Goal: Task Accomplishment & Management: Use online tool/utility

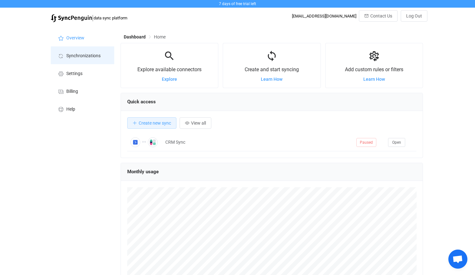
scroll to position [123, 303]
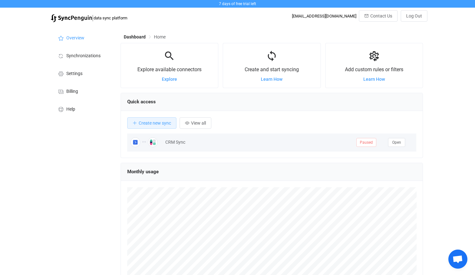
click at [310, 150] on td "CRM Sync" at bounding box center [257, 142] width 191 height 18
click at [400, 141] on span "Open" at bounding box center [396, 142] width 9 height 4
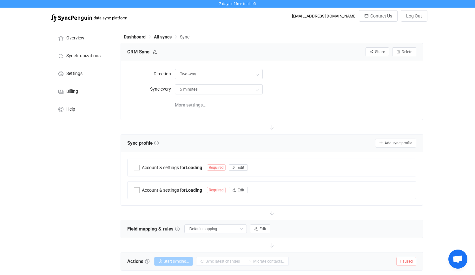
type input "10 minutes"
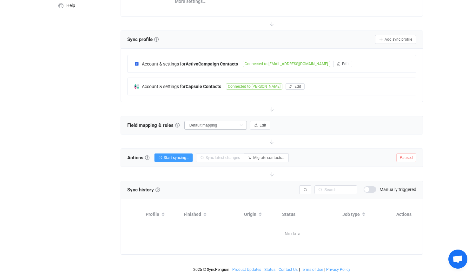
scroll to position [108, 0]
click at [205, 121] on input "Default mapping" at bounding box center [215, 125] width 63 height 9
click at [264, 123] on button "Edit" at bounding box center [260, 125] width 20 height 9
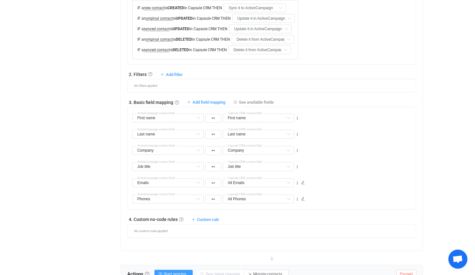
scroll to position [332, 0]
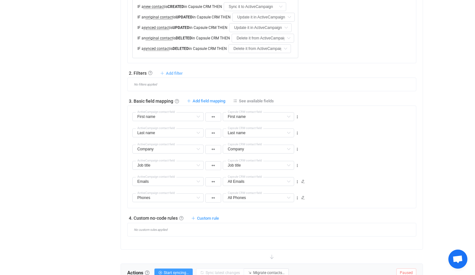
click at [173, 72] on span "Add filter" at bounding box center [174, 73] width 17 height 5
click at [26, 104] on div "7 days of free trial left | data sync platform [EMAIL_ADDRESS][DOMAIN_NAME] Con…" at bounding box center [237, 29] width 475 height 722
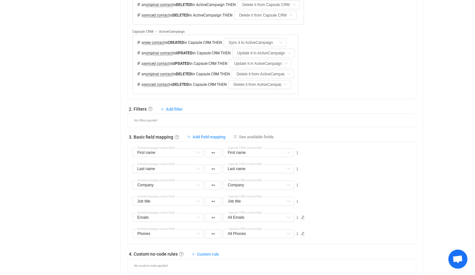
scroll to position [94, 0]
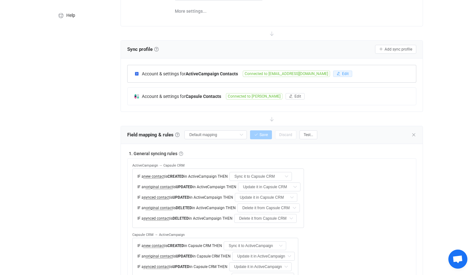
click at [343, 75] on button "Edit" at bounding box center [342, 73] width 19 height 6
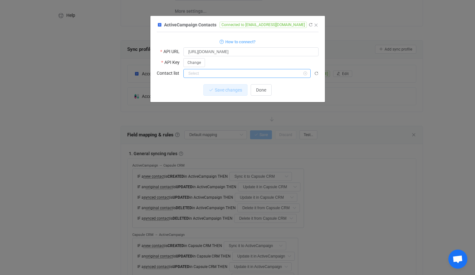
click at [195, 71] on input "dialog" at bounding box center [247, 73] width 127 height 9
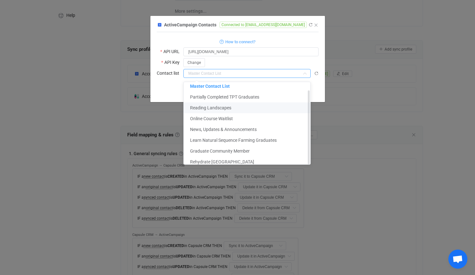
scroll to position [8, 0]
click at [214, 137] on span "Learn Natural Sequence Farming Graduates" at bounding box center [233, 139] width 87 height 5
type input "Learn Natural Sequence Farming Graduates"
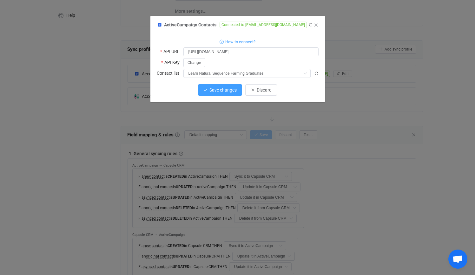
click at [215, 90] on span "Save changes" at bounding box center [223, 89] width 27 height 5
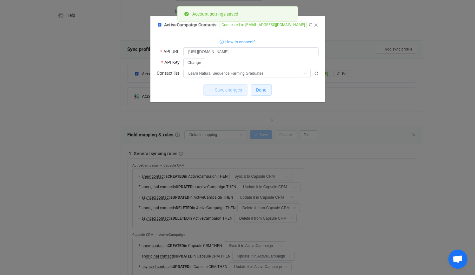
click at [271, 89] on button "Done" at bounding box center [261, 89] width 21 height 11
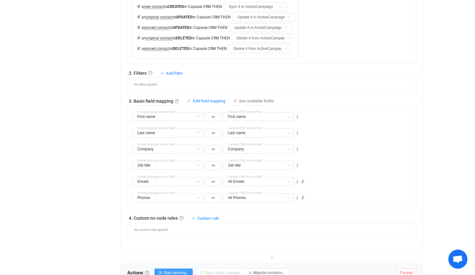
scroll to position [337, 0]
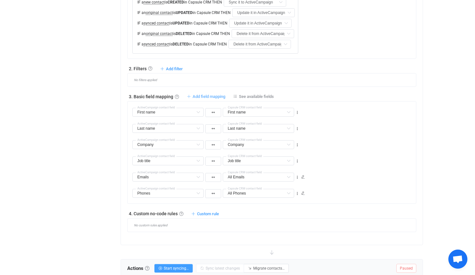
click at [209, 95] on span "Add field mapping" at bounding box center [209, 96] width 33 height 5
type input "First name"
type input "Last name"
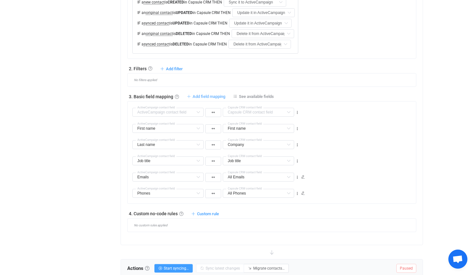
type input "Company"
type input "Job title"
type input "Emails"
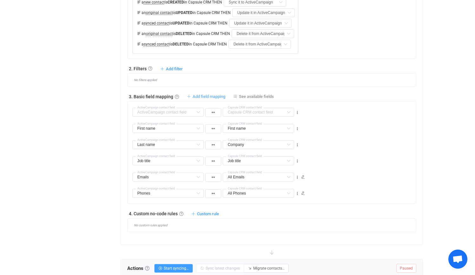
type input "All Emails"
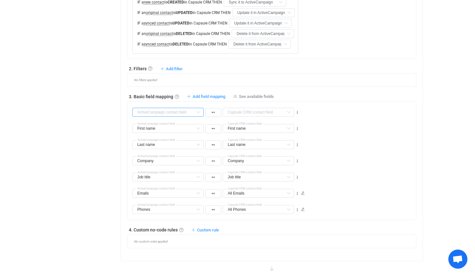
click at [154, 112] on input "text" at bounding box center [167, 112] width 71 height 9
click at [253, 94] on span "See available fields" at bounding box center [256, 96] width 35 height 5
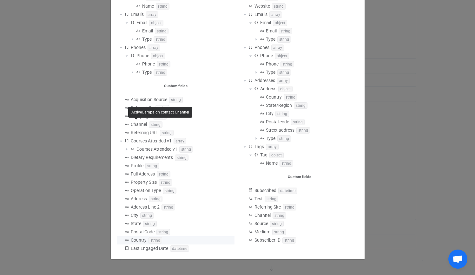
scroll to position [144, 0]
click at [419, 97] on div "Available fields ActiveCampaign First name string Last name string Company obje…" at bounding box center [237, 137] width 475 height 275
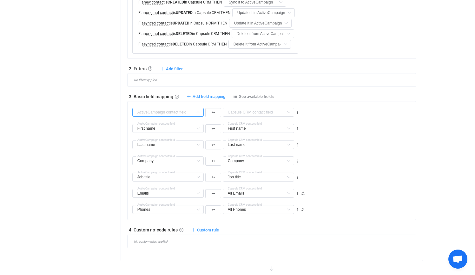
click at [153, 112] on input "text" at bounding box center [167, 112] width 71 height 9
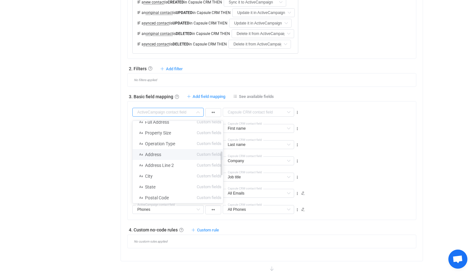
click at [150, 155] on span "Address" at bounding box center [153, 154] width 16 height 5
type input "Address"
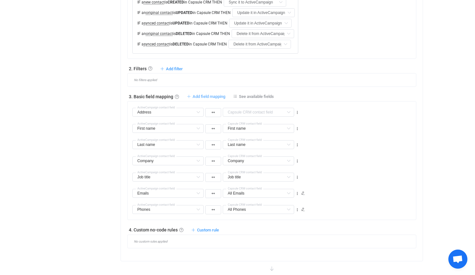
click at [204, 97] on span "Add field mapping" at bounding box center [209, 96] width 33 height 5
type input "Address"
type input "First name"
type input "Last name"
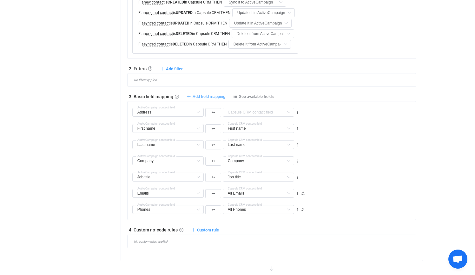
type input "Last name"
type input "Company"
type input "Job title"
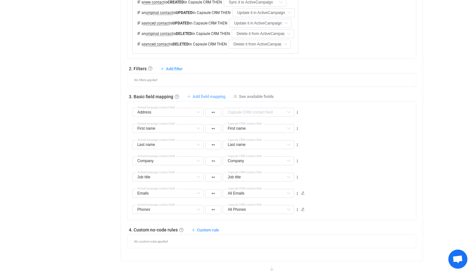
type input "Emails"
type input "All Emails"
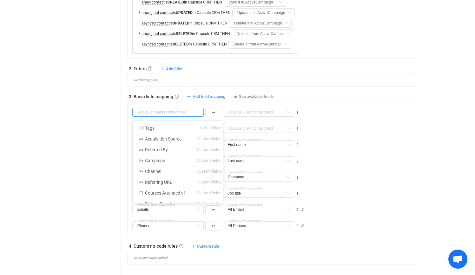
click at [146, 111] on input "text" at bounding box center [167, 112] width 71 height 9
click at [145, 169] on span "Address Line 2" at bounding box center [159, 168] width 29 height 5
type input "Address Line 2"
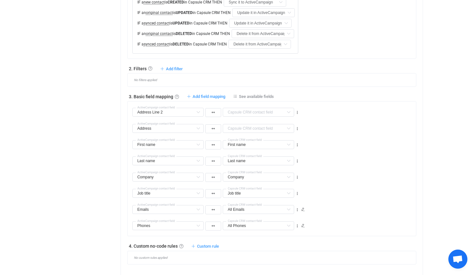
click at [211, 89] on div "1. General syncing rules General syncing rules Control how SyncPengin reacts to…" at bounding box center [272, 85] width 290 height 357
click at [210, 94] on div "3. Basic field mapping Basic field mapping Define how fields are mapped between…" at bounding box center [272, 96] width 290 height 6
click at [200, 94] on span "Add field mapping" at bounding box center [209, 96] width 33 height 5
type input "Address Line 2"
type input "Address"
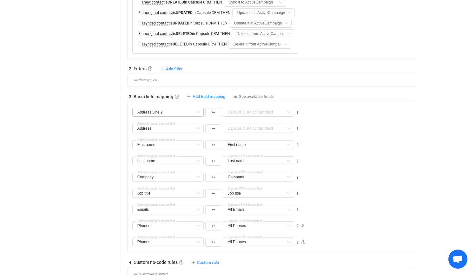
type input "First name"
type input "Last name"
type input "Company"
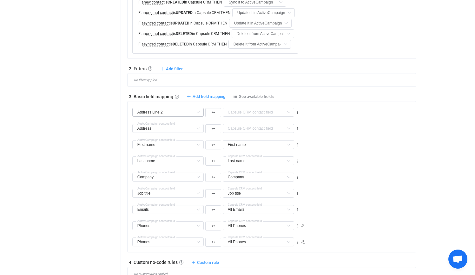
type input "Company"
type input "Job title"
type input "Emails"
type input "All Emails"
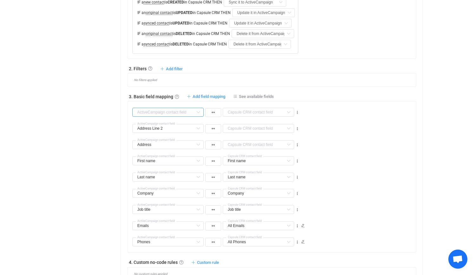
click at [161, 113] on input "text" at bounding box center [167, 112] width 71 height 9
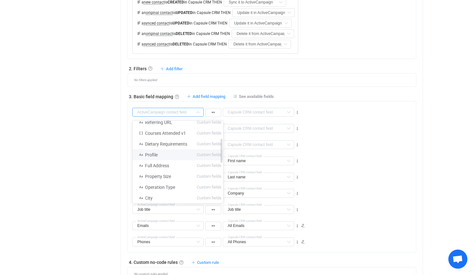
scroll to position [81, 0]
click at [151, 178] on span "City" at bounding box center [149, 176] width 8 height 5
type input "City"
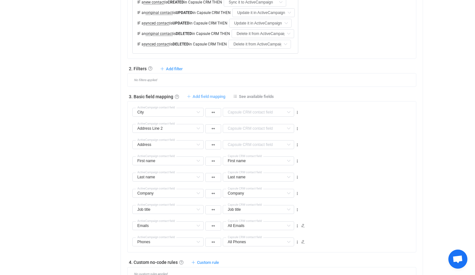
click at [205, 96] on span "Add field mapping" at bounding box center [209, 96] width 33 height 5
type input "City"
type input "Address Line 2"
type input "Address"
type input "First name"
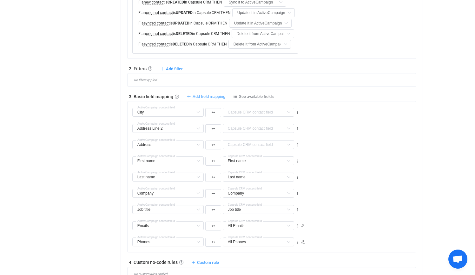
type input "First name"
type input "Last name"
type input "Company"
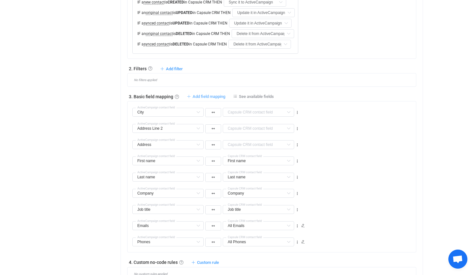
type input "Job title"
type input "Emails"
type input "All Emails"
click at [137, 119] on div "City Tags Default field Acquisition Source Custom fields Referred By Custom fie…" at bounding box center [216, 125] width 168 height 16
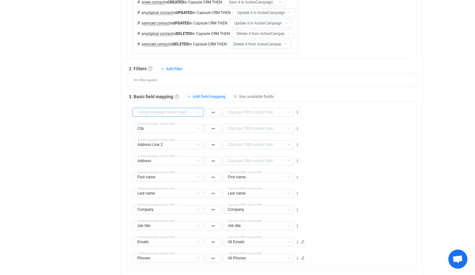
click at [137, 114] on input "text" at bounding box center [167, 112] width 71 height 9
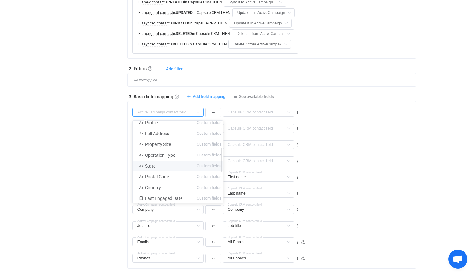
click at [149, 163] on li "State Custom fields" at bounding box center [180, 165] width 95 height 11
type input "State"
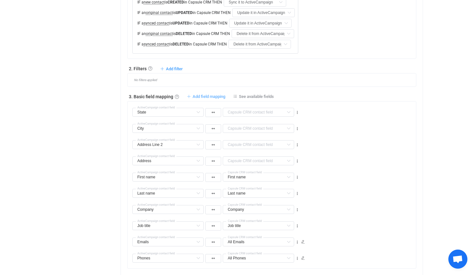
click at [212, 96] on span "Add field mapping" at bounding box center [209, 96] width 33 height 5
type input "State"
type input "City"
type input "Address Line 2"
type input "Address"
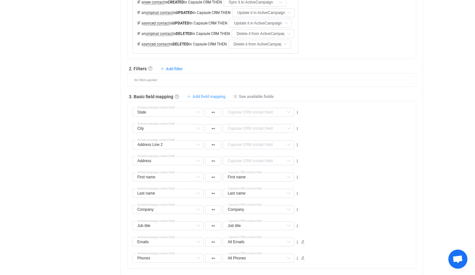
type input "First name"
type input "Last name"
type input "Company"
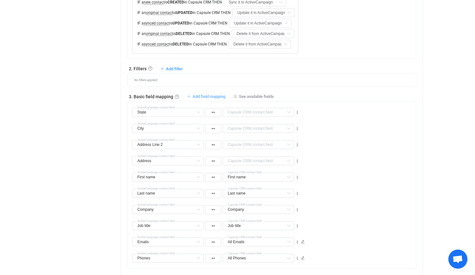
type input "Company"
type input "Job title"
type input "Emails"
type input "All Emails"
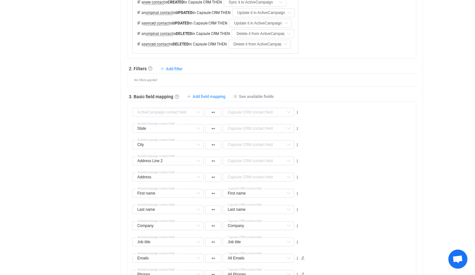
click at [159, 120] on div "State Tags Default field Acquisition Source Custom fields Referred By Custom fi…" at bounding box center [216, 125] width 168 height 16
click at [159, 115] on input "text" at bounding box center [167, 112] width 71 height 9
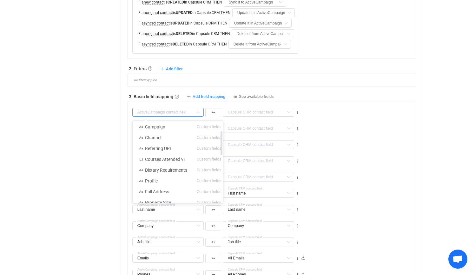
scroll to position [90, 0]
click at [155, 170] on li "Postal Code Custom fields" at bounding box center [180, 167] width 95 height 11
type input "Postal Code"
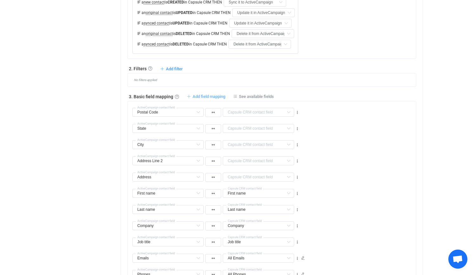
click at [210, 96] on span "Add field mapping" at bounding box center [209, 96] width 33 height 5
type input "Postal Code"
type input "State"
type input "City"
type input "Address Line 2"
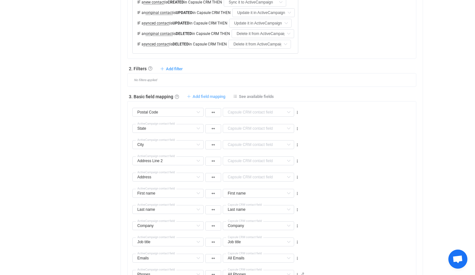
type input "Address"
type input "First name"
type input "Last name"
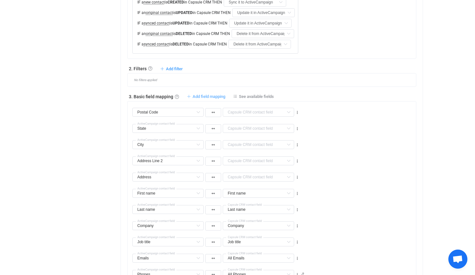
type input "Company"
type input "Job title"
type input "Emails"
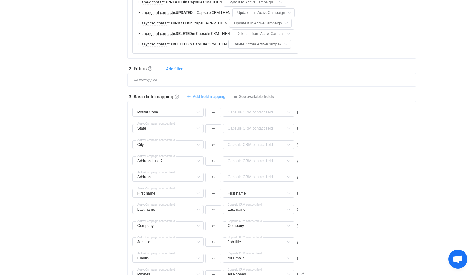
type input "All Emails"
click at [164, 113] on input "text" at bounding box center [167, 112] width 71 height 9
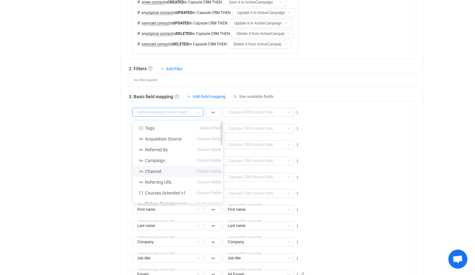
scroll to position [86, 0]
click at [156, 169] on li "Country Custom fields" at bounding box center [180, 171] width 95 height 11
type input "Country"
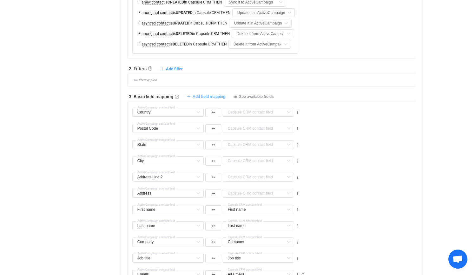
click at [197, 96] on span "Add field mapping" at bounding box center [209, 96] width 33 height 5
type input "Country"
type input "Postal Code"
type input "State"
type input "City"
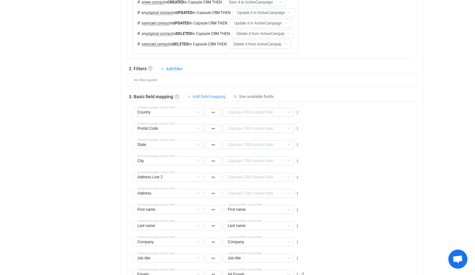
type input "Address Line 2"
type input "Address"
type input "First name"
type input "Last name"
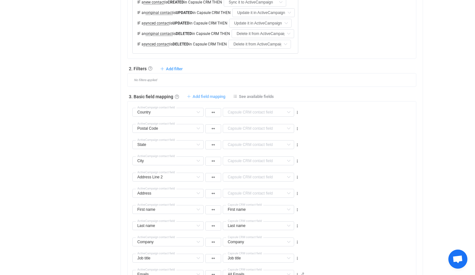
type input "Last name"
type input "Company"
type input "Job title"
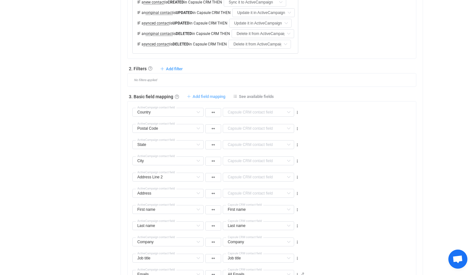
type input "Emails"
type input "All Emails"
click at [149, 121] on div "Country Tags Default field Acquisition Source Custom fields Referred By Custom …" at bounding box center [216, 125] width 168 height 16
click at [149, 117] on div "Description Default field Title Default field Website Default field All Address…" at bounding box center [215, 111] width 169 height 11
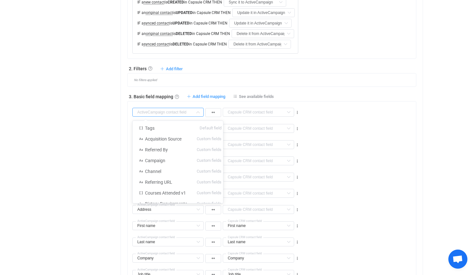
click at [149, 114] on input "text" at bounding box center [167, 112] width 71 height 9
click at [149, 178] on li "Dietary Requirements Custom fields" at bounding box center [180, 182] width 95 height 11
type input "Dietary Requirements"
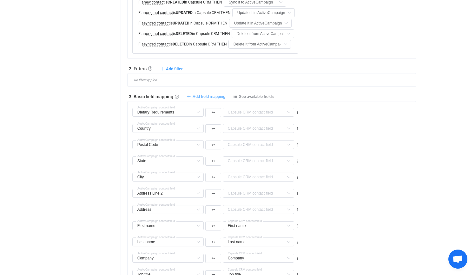
click at [201, 97] on span "Add field mapping" at bounding box center [209, 96] width 33 height 5
type input "Dietary Requirements"
type input "Country"
type input "Postal Code"
type input "State"
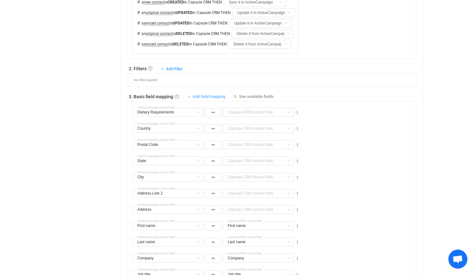
type input "City"
type input "Address Line 2"
type input "Address"
type input "First name"
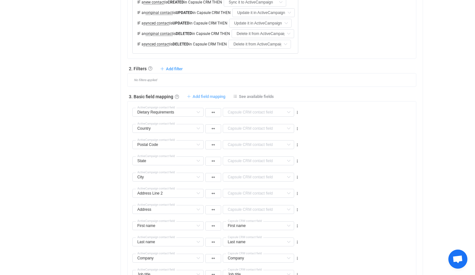
type input "Last name"
type input "Company"
type input "Job title"
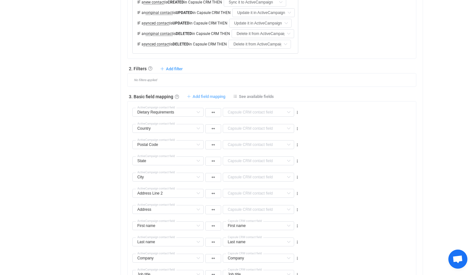
type input "Job title"
type input "Emails"
type input "All Emails"
click at [150, 109] on input "text" at bounding box center [167, 112] width 71 height 9
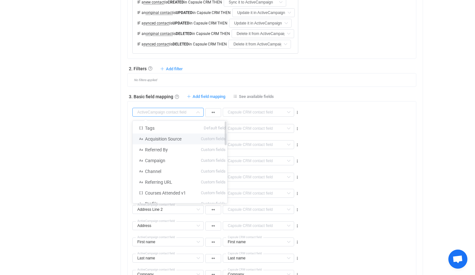
scroll to position [0, 0]
click at [150, 129] on span "Tags" at bounding box center [150, 127] width 10 height 5
type input "Tags"
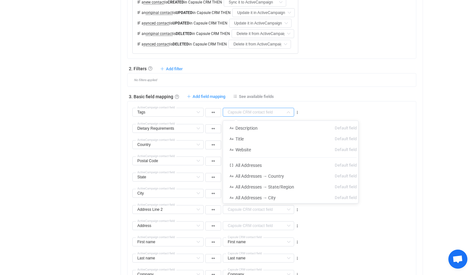
click at [248, 114] on input "text" at bounding box center [258, 112] width 71 height 9
click at [170, 122] on div "Dietary Requirements Tags Default field Acquisition Source Custom fields Referr…" at bounding box center [216, 125] width 168 height 16
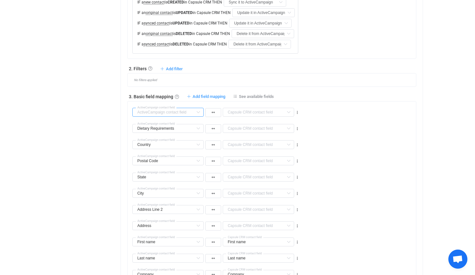
click at [170, 113] on input "text" at bounding box center [167, 112] width 71 height 9
type input "Tags"
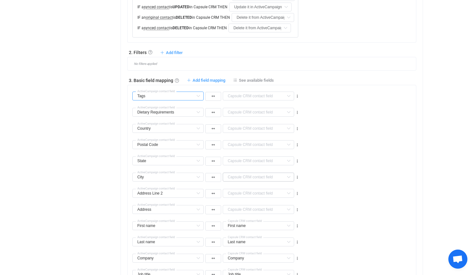
scroll to position [369, 0]
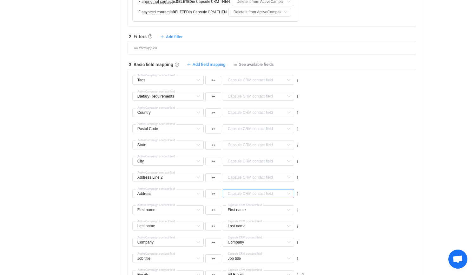
click at [227, 193] on input "text" at bounding box center [258, 193] width 71 height 9
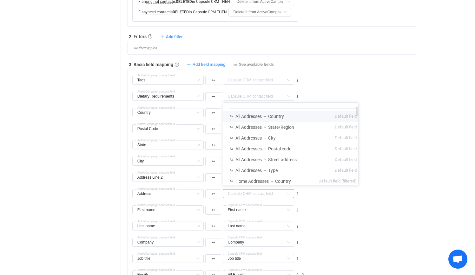
scroll to position [34, 0]
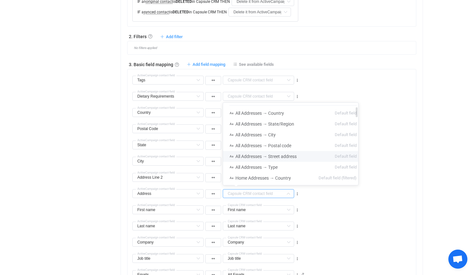
click at [244, 154] on span "All Addresses → Street address" at bounding box center [266, 156] width 61 height 5
type input "All Addresses → Street address"
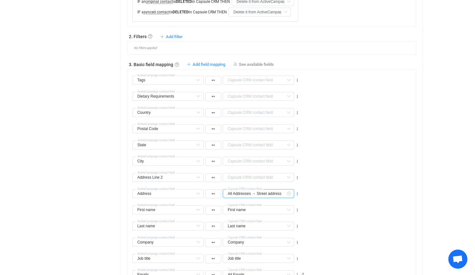
click at [244, 193] on input "All Addresses → Street address" at bounding box center [258, 193] width 71 height 9
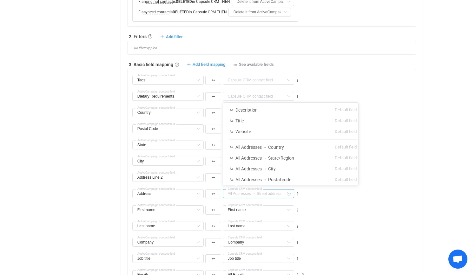
scroll to position [11, 0]
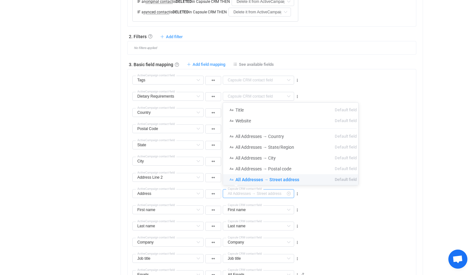
click at [244, 193] on input "text" at bounding box center [258, 193] width 71 height 9
type input "All Addresses → Street address"
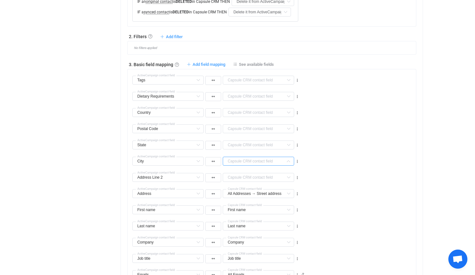
click at [242, 158] on input "text" at bounding box center [258, 161] width 71 height 9
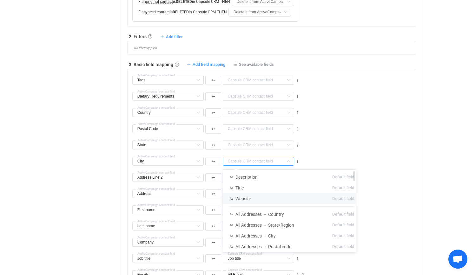
scroll to position [9, 0]
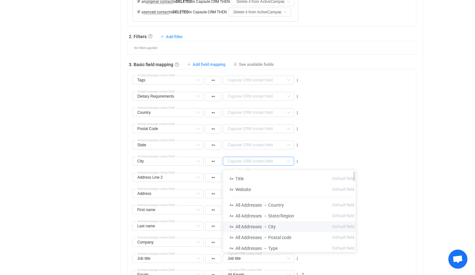
click at [251, 224] on span "All Addresses → City" at bounding box center [256, 226] width 40 height 5
type input "All Addresses → City"
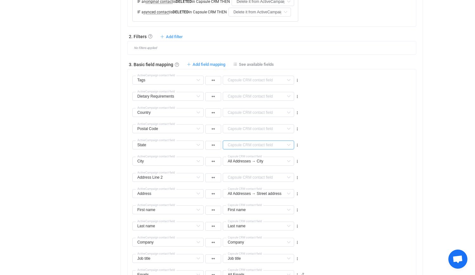
click at [245, 148] on input "text" at bounding box center [258, 144] width 71 height 9
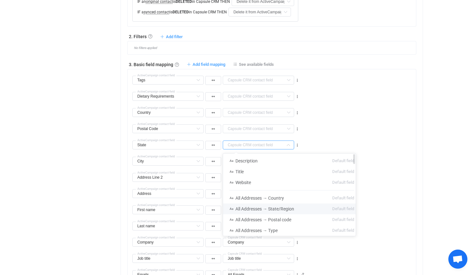
click at [247, 207] on span "All Addresses → State/Region" at bounding box center [265, 208] width 59 height 5
type input "All Addresses → State/Region"
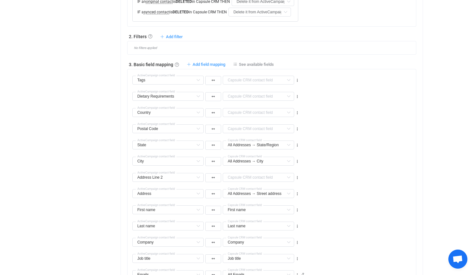
click at [237, 123] on div "Postal Code Tags Default field Acquisition Source Custom fields Referred By Cus…" at bounding box center [215, 128] width 169 height 11
click at [237, 128] on input "text" at bounding box center [258, 128] width 71 height 9
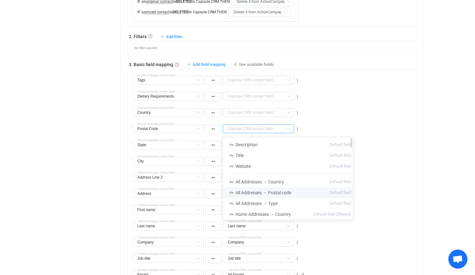
click at [244, 193] on span "All Addresses → Postal code" at bounding box center [264, 192] width 56 height 5
type input "All Addresses → Postal code"
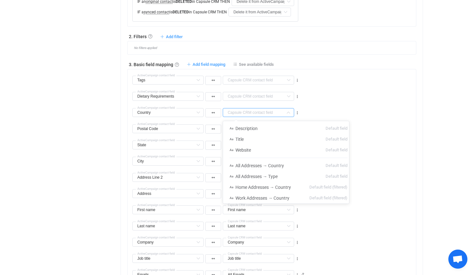
click at [236, 112] on input "text" at bounding box center [258, 112] width 71 height 9
click at [248, 185] on span "Home Addresses → Country" at bounding box center [264, 186] width 56 height 5
type input "Home Addresses → Country"
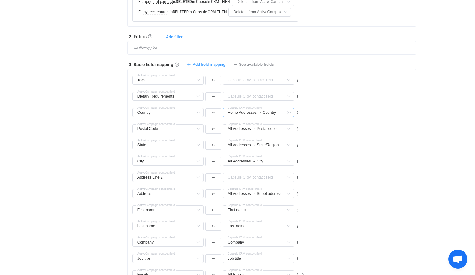
click at [242, 115] on input "Home Addresses → Country" at bounding box center [258, 112] width 71 height 9
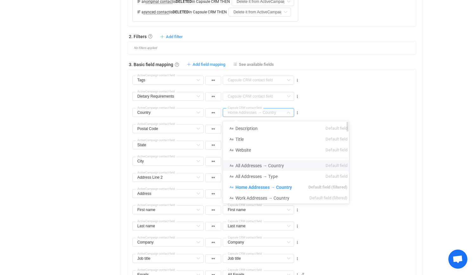
click at [244, 161] on li "All Addresses → Country Default field" at bounding box center [288, 165] width 131 height 11
type input "All Addresses → Country"
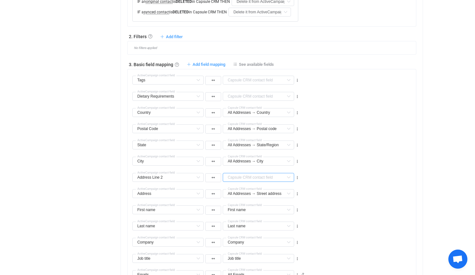
click at [241, 175] on input "text" at bounding box center [258, 177] width 71 height 9
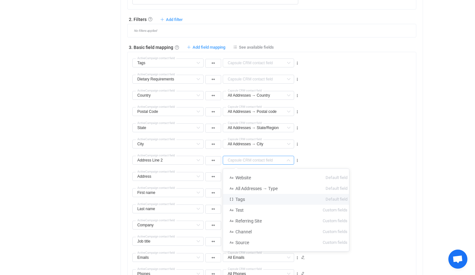
scroll to position [24, 0]
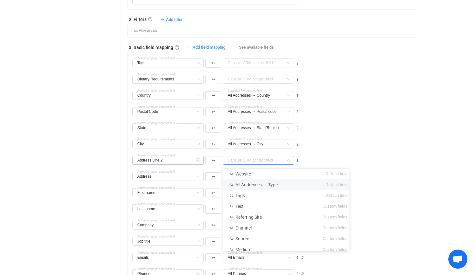
click at [199, 161] on icon at bounding box center [198, 160] width 8 height 9
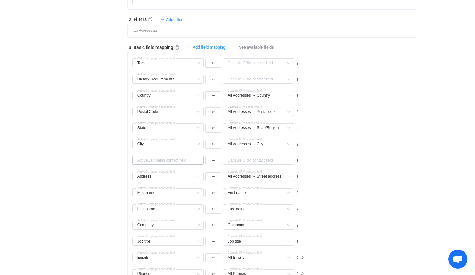
click at [302, 160] on div "Acquisition Source Custom fields Referred By Custom fields Campaign Custom fiel…" at bounding box center [274, 157] width 284 height 16
click at [298, 160] on icon at bounding box center [297, 160] width 4 height 4
click at [284, 197] on li "Delete" at bounding box center [278, 197] width 42 height 11
type input "Address"
type input "All Addresses → Street address"
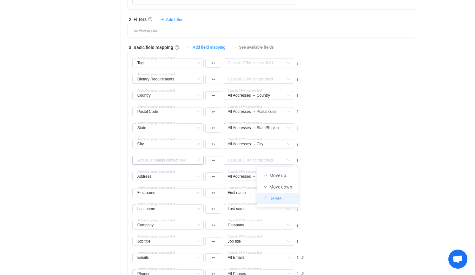
type input "First name"
type input "Last name"
type input "Company"
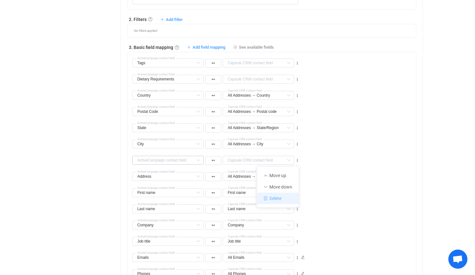
type input "Company"
type input "Job title"
type input "Emails"
type input "All Emails"
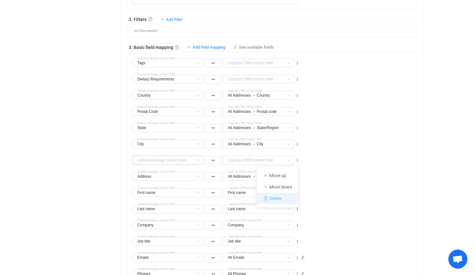
type input "Phones"
type input "All Phones"
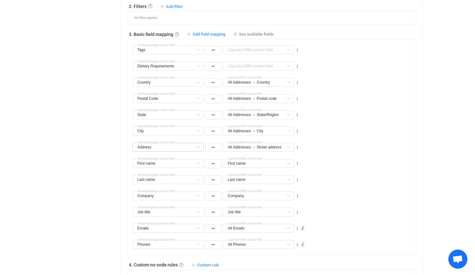
scroll to position [403, 0]
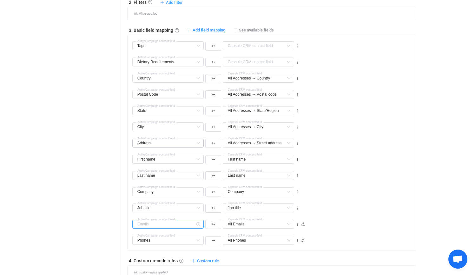
click at [161, 222] on input "text" at bounding box center [167, 223] width 71 height 9
click at [101, 212] on div "Overview Synchronizations Settings Billing Help" at bounding box center [83, 27] width 70 height 810
type input "Emails"
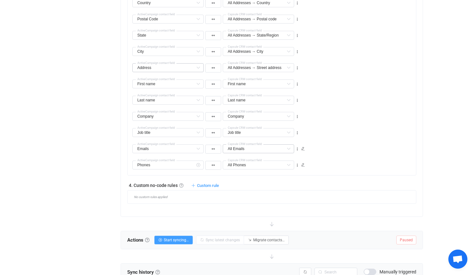
scroll to position [479, 0]
click at [154, 165] on input "text" at bounding box center [167, 163] width 71 height 9
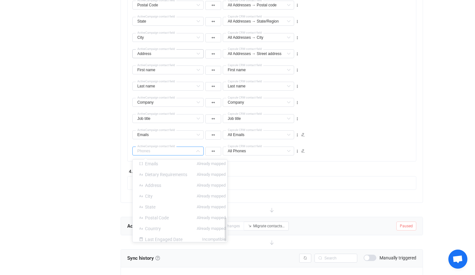
scroll to position [500, 0]
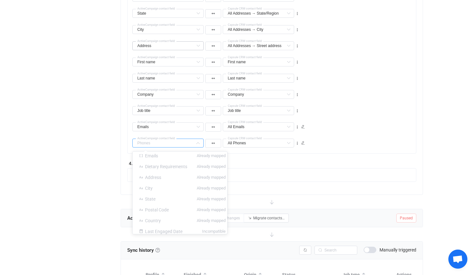
type input "Phones"
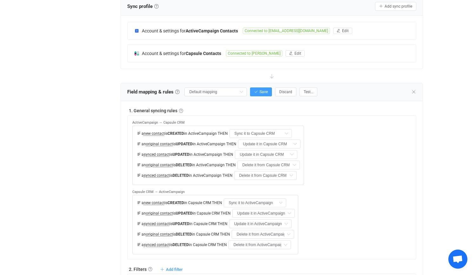
scroll to position [32, 0]
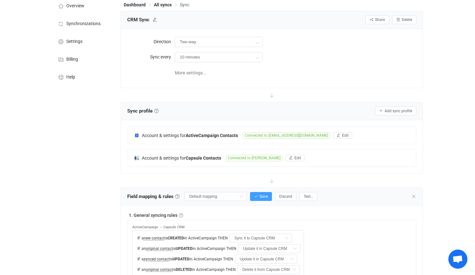
click at [292, 20] on div "CRM Sync Share Sync sharing Delete" at bounding box center [272, 20] width 290 height 10
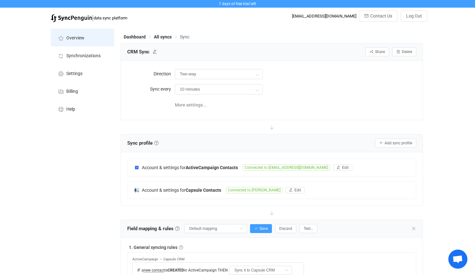
scroll to position [0, 0]
click at [73, 37] on span "Overview" at bounding box center [75, 38] width 18 height 5
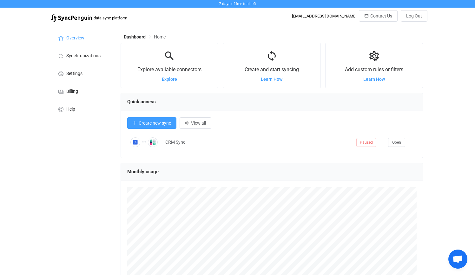
click at [149, 124] on span "Create new sync" at bounding box center [155, 122] width 32 height 5
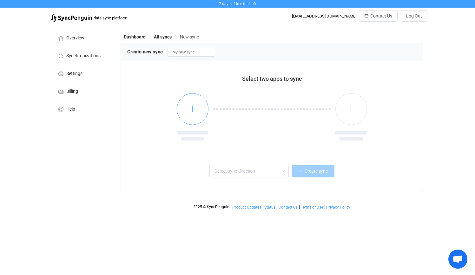
click at [197, 115] on button "button" at bounding box center [193, 109] width 32 height 32
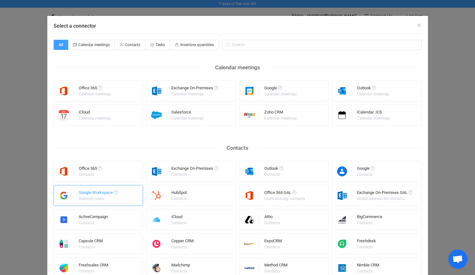
scroll to position [26, 0]
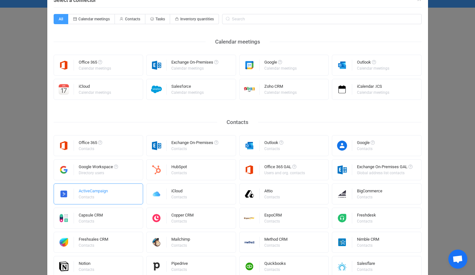
click at [88, 195] on div "Contacts" at bounding box center [93, 197] width 28 height 4
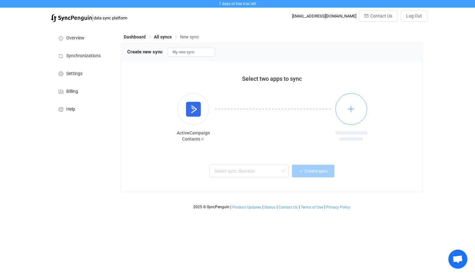
click at [346, 109] on button "button" at bounding box center [352, 109] width 32 height 32
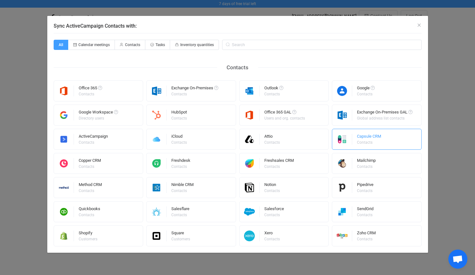
click at [359, 136] on div "Capsule CRM" at bounding box center [369, 137] width 24 height 6
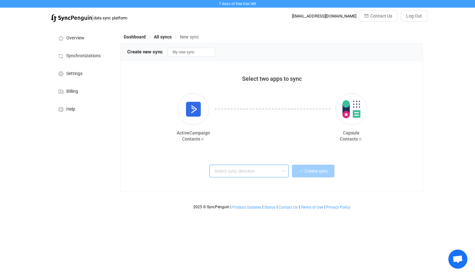
click at [251, 175] on input "text" at bounding box center [249, 170] width 79 height 13
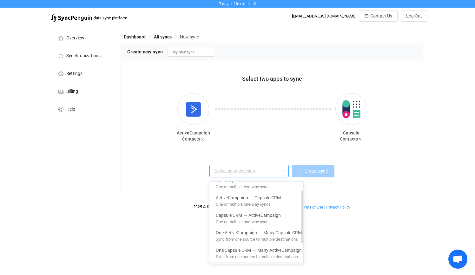
scroll to position [6, 0]
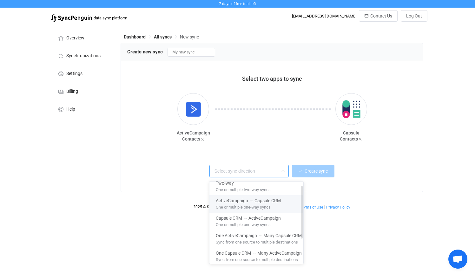
click at [229, 210] on div "One or multiple one-way syncs" at bounding box center [259, 207] width 86 height 7
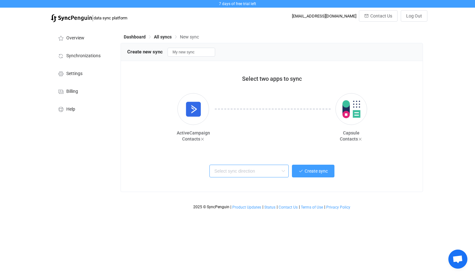
type input "ActiveCampaign → Capsule CRM"
click at [315, 168] on span "Create sync" at bounding box center [316, 170] width 23 height 5
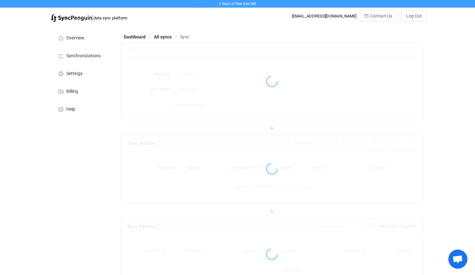
type input "ActiveCampaign → Capsule CRM"
type input "10 minutes"
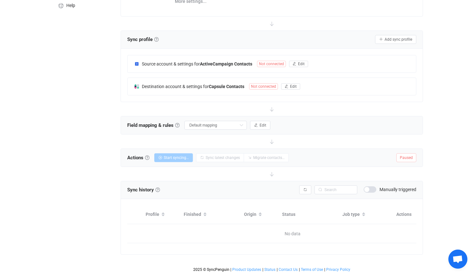
scroll to position [108, 0]
click at [269, 61] on span "Not connected" at bounding box center [271, 64] width 29 height 6
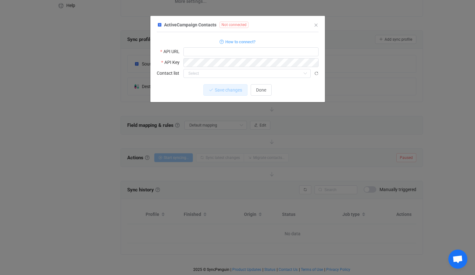
click at [317, 29] on div "ActiveCampaign Contacts Not connected 1 Standard output: Output saved to the fi…" at bounding box center [238, 61] width 162 height 81
click at [312, 21] on div "ActiveCampaign Contacts Not connected 1 Standard output: Output saved to the fi…" at bounding box center [238, 61] width 162 height 81
click at [313, 23] on div "ActiveCampaign Contacts Not connected 1 Standard output: Output saved to the fi…" at bounding box center [238, 61] width 162 height 81
click at [276, 74] on input "dialog" at bounding box center [247, 73] width 127 height 9
click at [316, 24] on icon "Close" at bounding box center [316, 25] width 5 height 5
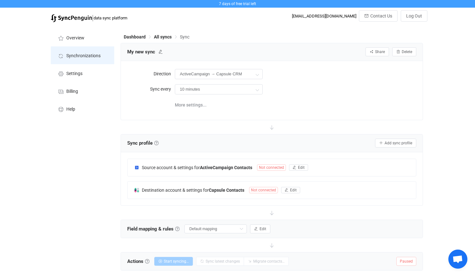
scroll to position [0, 0]
click at [76, 54] on span "Synchronizations" at bounding box center [83, 55] width 34 height 5
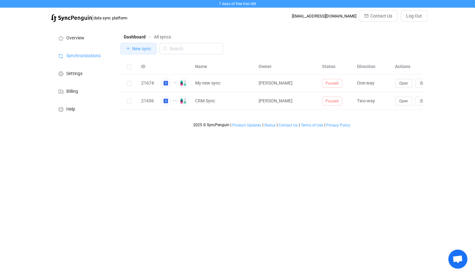
click at [138, 48] on span "New sync" at bounding box center [141, 48] width 19 height 5
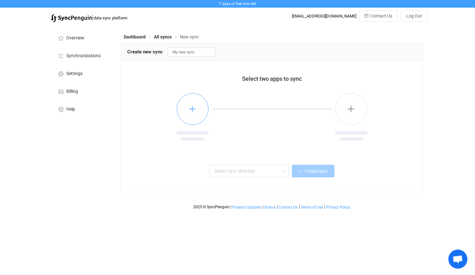
click at [189, 100] on button "button" at bounding box center [193, 109] width 32 height 32
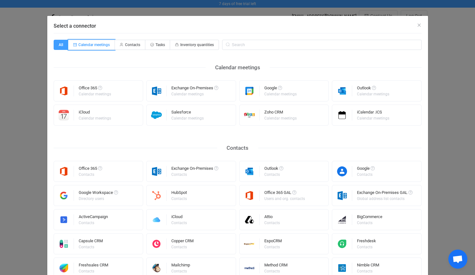
click at [91, 43] on span "Calendar meetings" at bounding box center [93, 45] width 31 height 4
click at [74, 43] on input "Calendar meetings" at bounding box center [72, 43] width 4 height 4
radio input "true"
radio input "false"
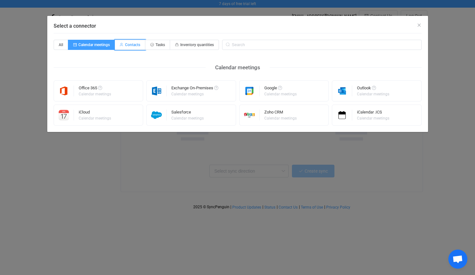
click at [129, 43] on span "Contacts" at bounding box center [132, 45] width 15 height 4
click at [121, 43] on input "Contacts" at bounding box center [119, 43] width 4 height 4
radio input "true"
radio input "false"
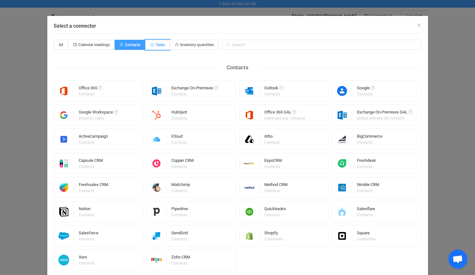
click at [150, 43] on icon "Select a connector" at bounding box center [152, 44] width 4 height 3
click at [150, 43] on input "Tasks" at bounding box center [149, 43] width 4 height 4
radio input "true"
radio input "false"
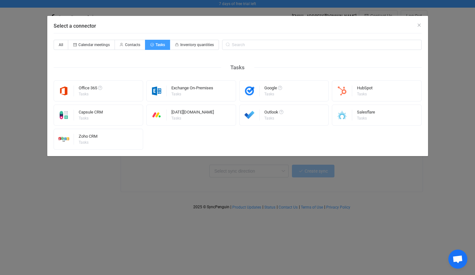
click at [200, 39] on div "All Calendar meetings Contacts Tasks Inventory quantities Tasks Office 365 Task…" at bounding box center [238, 94] width 368 height 123
click at [198, 46] on span "Inventory quantities" at bounding box center [197, 45] width 34 height 4
click at [176, 45] on input "Inventory quantities" at bounding box center [174, 43] width 4 height 4
radio input "true"
radio input "false"
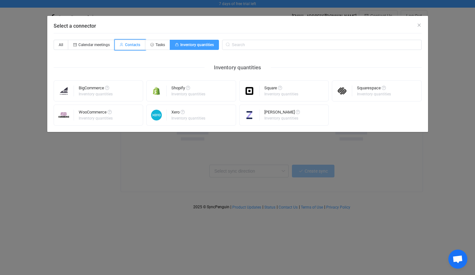
click at [134, 45] on span "Contacts" at bounding box center [132, 45] width 15 height 4
click at [121, 45] on input "Contacts" at bounding box center [119, 43] width 4 height 4
radio input "true"
radio input "false"
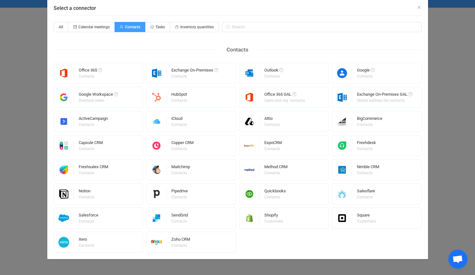
scroll to position [18, 0]
click at [422, 8] on div "Select a connector" at bounding box center [237, 6] width 381 height 17
click at [417, 8] on icon "Close" at bounding box center [419, 7] width 5 height 5
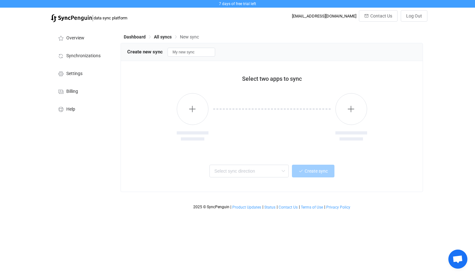
scroll to position [0, 0]
click at [72, 54] on span "Synchronizations" at bounding box center [83, 55] width 34 height 5
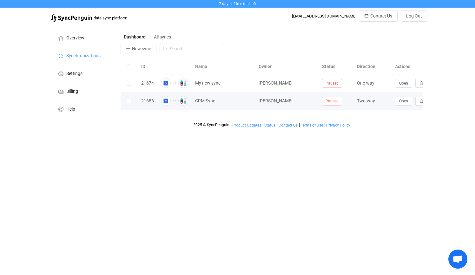
click at [151, 100] on div "21656" at bounding box center [147, 100] width 19 height 7
click at [406, 107] on td "Open" at bounding box center [416, 101] width 48 height 18
click at [406, 106] on td "Open" at bounding box center [416, 101] width 48 height 18
click at [402, 97] on button "Open" at bounding box center [403, 101] width 17 height 9
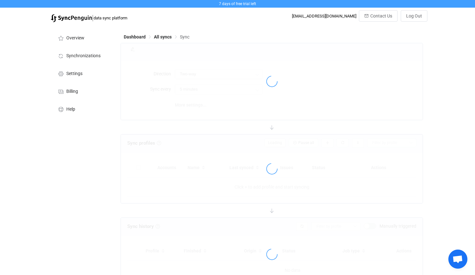
type input "10 minutes"
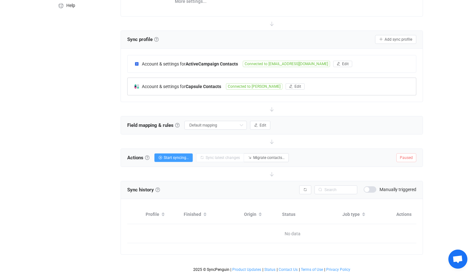
scroll to position [108, 0]
click at [343, 61] on button "Edit" at bounding box center [342, 64] width 19 height 6
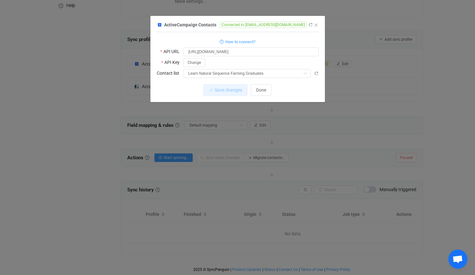
click at [145, 109] on div "ActiveCampaign Contacts Connected to [EMAIL_ADDRESS][DOMAIN_NAME] 1 { { "url": …" at bounding box center [237, 137] width 475 height 275
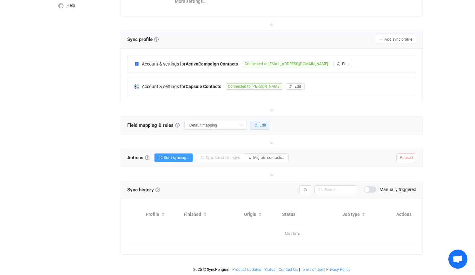
click at [270, 121] on button "Edit" at bounding box center [260, 125] width 20 height 9
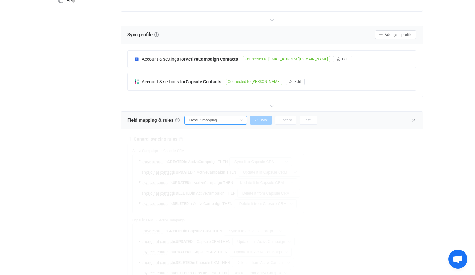
click at [196, 119] on input "Default mapping" at bounding box center [215, 120] width 63 height 9
click at [97, 134] on div "Overview Synchronizations Settings Billing Help" at bounding box center [83, 265] width 70 height 697
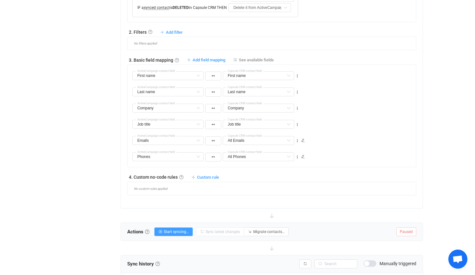
scroll to position [373, 0]
click at [192, 176] on icon at bounding box center [193, 178] width 4 height 4
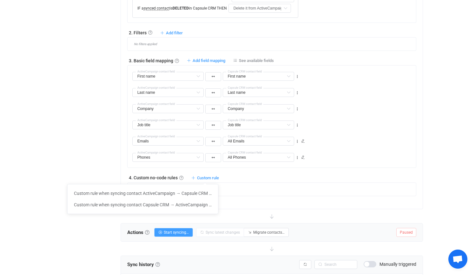
click at [77, 118] on div "Overview Synchronizations Settings Billing Help" at bounding box center [83, 1] width 70 height 697
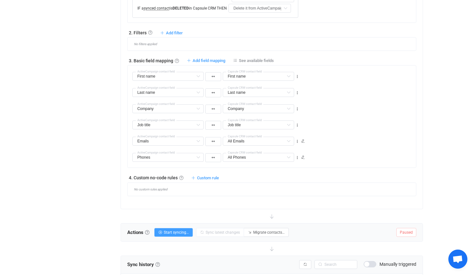
click at [210, 57] on div "3. Basic field mapping Basic field mapping Define how fields are mapped between…" at bounding box center [272, 60] width 290 height 6
click at [245, 59] on span "See available fields" at bounding box center [256, 60] width 35 height 5
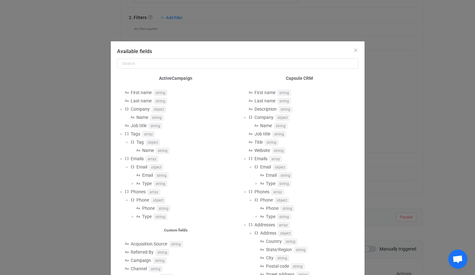
scroll to position [0, 0]
click at [44, 62] on div "Available fields ActiveCampaign First name string Last name string Company obje…" at bounding box center [237, 137] width 475 height 275
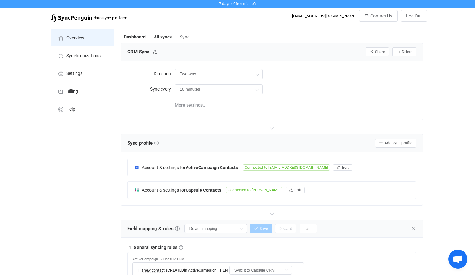
scroll to position [0, 0]
click at [64, 43] on li "Overview" at bounding box center [82, 38] width 63 height 18
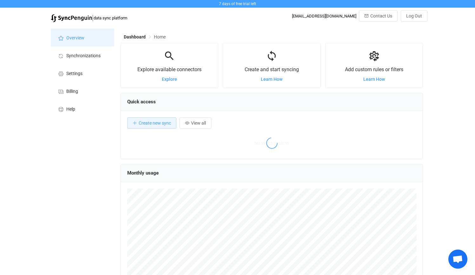
scroll to position [123, 303]
